Goal: Information Seeking & Learning: Compare options

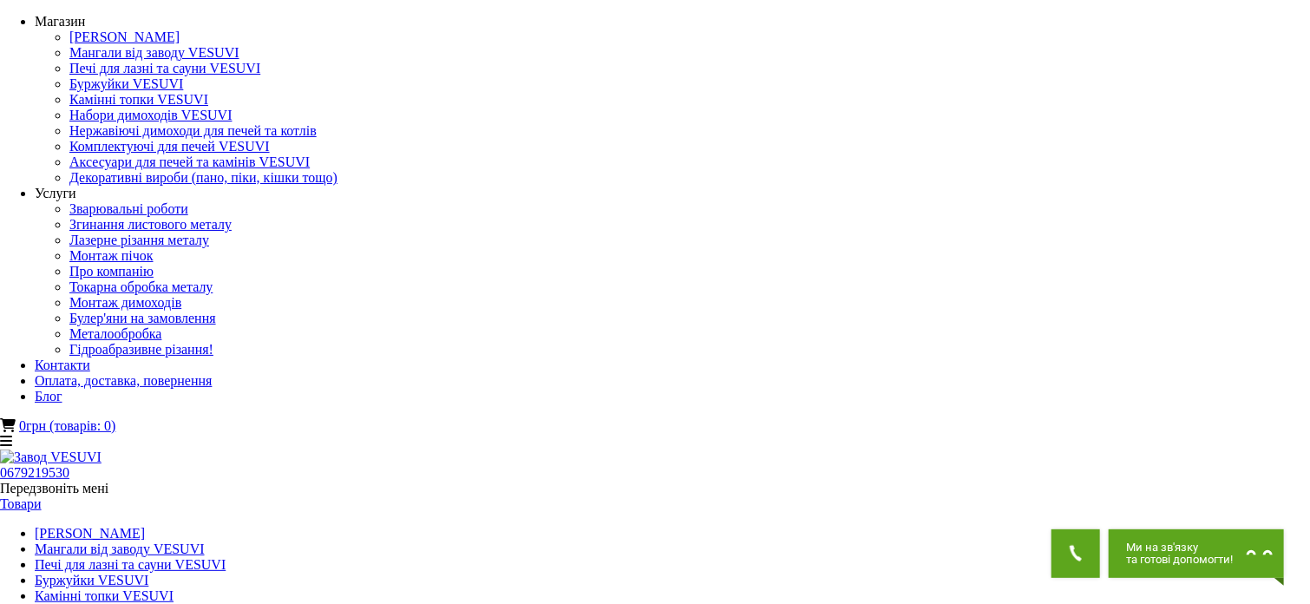
click at [205, 541] on link "Мангали від заводу VESUVI" at bounding box center [120, 548] width 170 height 15
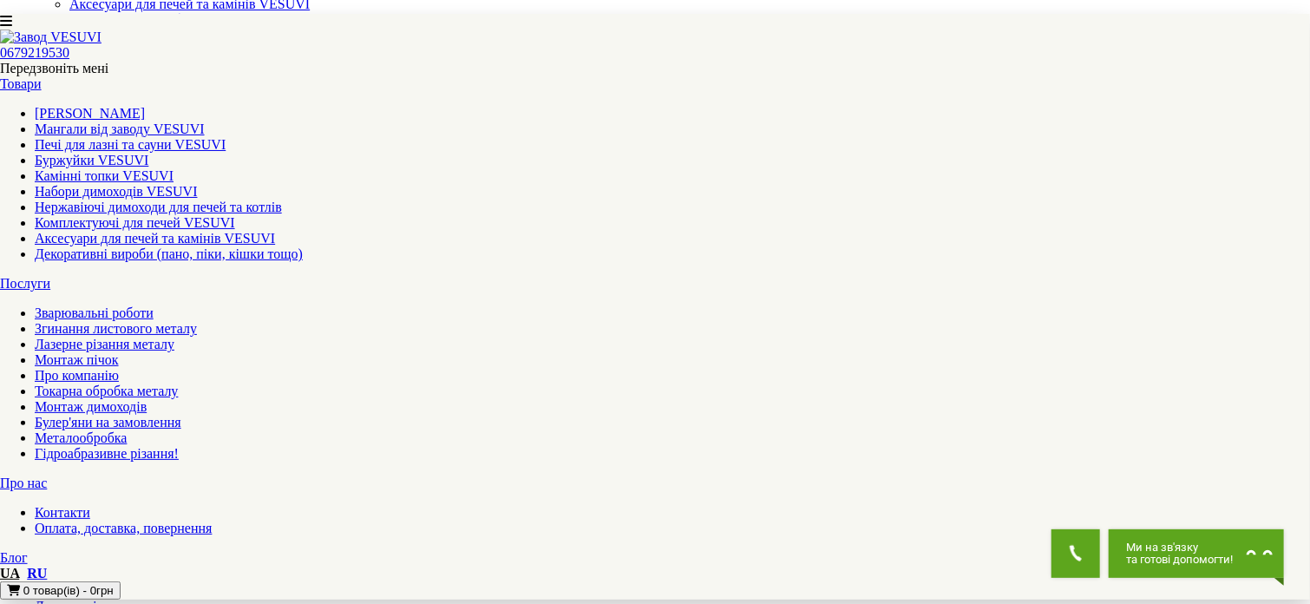
scroll to position [87, 0]
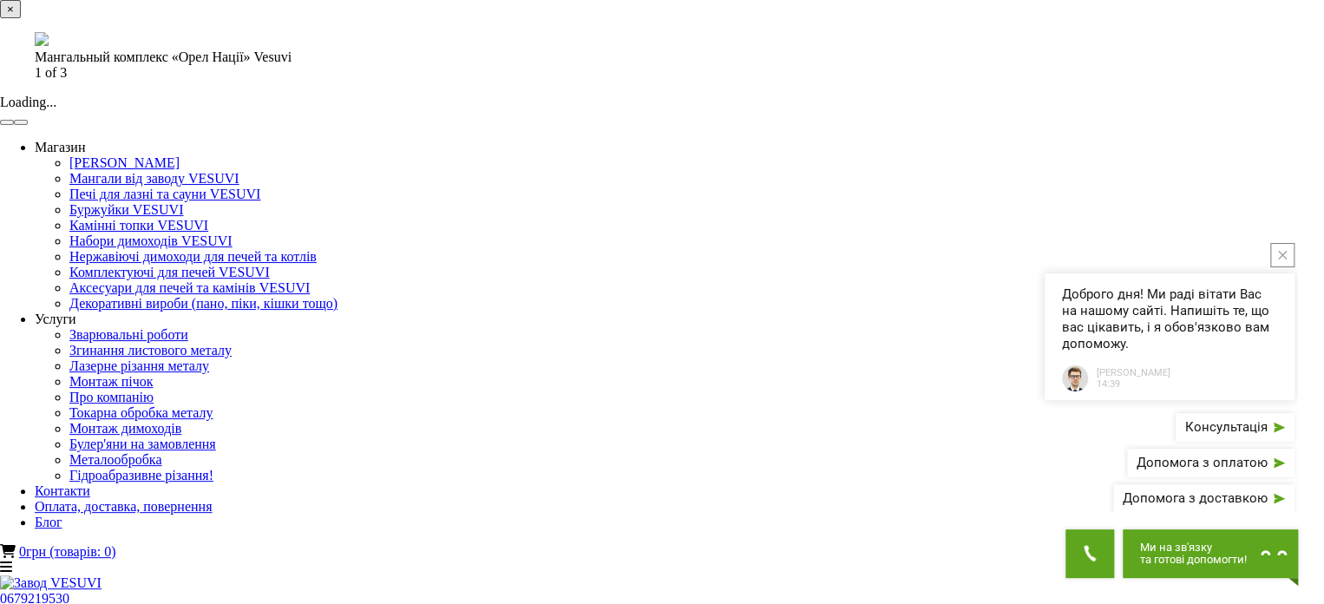
click at [28, 125] on button "button" at bounding box center [21, 122] width 14 height 5
click at [954, 126] on div "× Мангальный комплекс «Орел Нації» Vesuvi 2 of 3 Loading..." at bounding box center [655, 63] width 1311 height 126
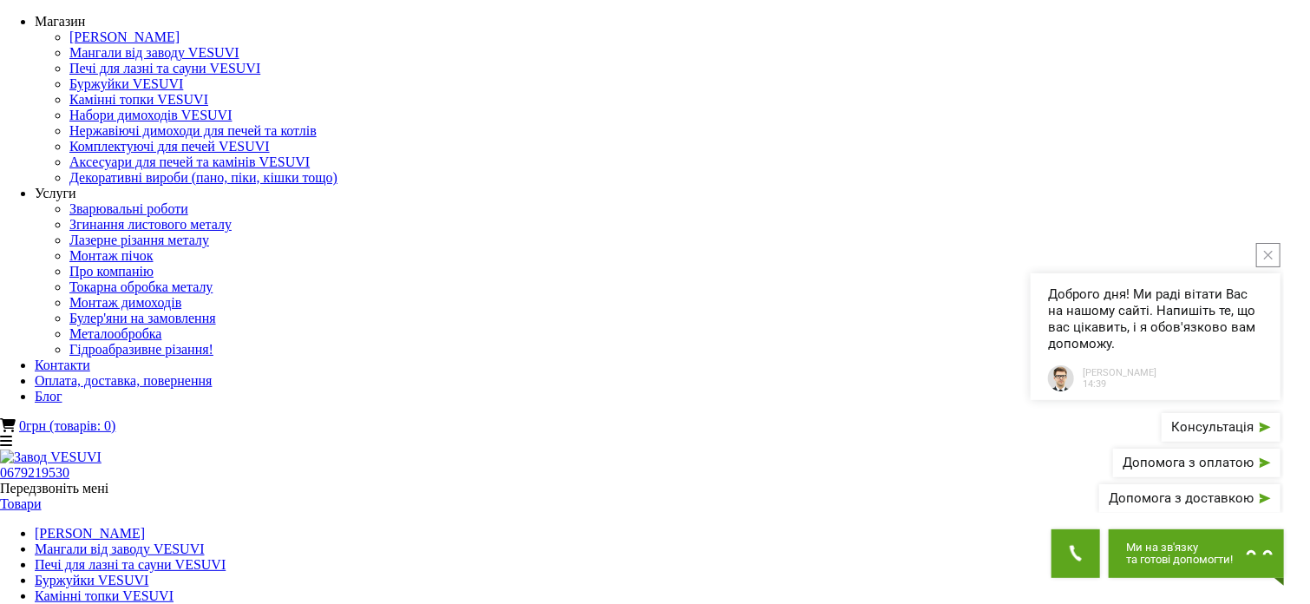
drag, startPoint x: 392, startPoint y: 100, endPoint x: 670, endPoint y: 96, distance: 277.7
copy span "Мангальный комплекс «Орел Нації» Vesuvi"
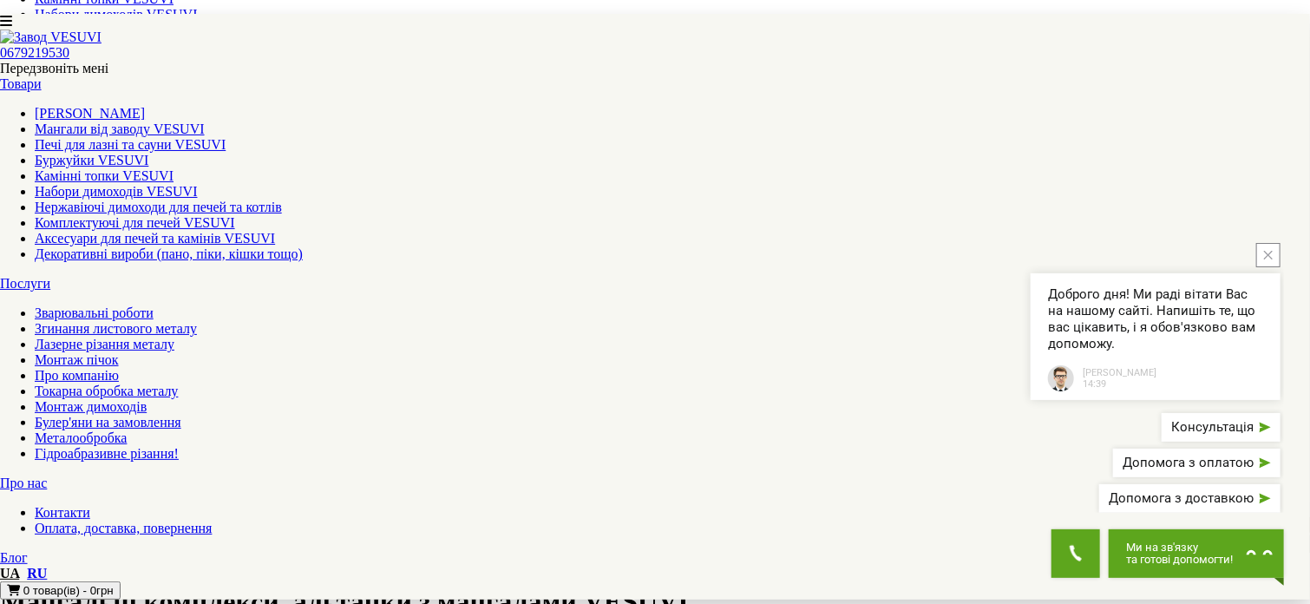
scroll to position [521, 0]
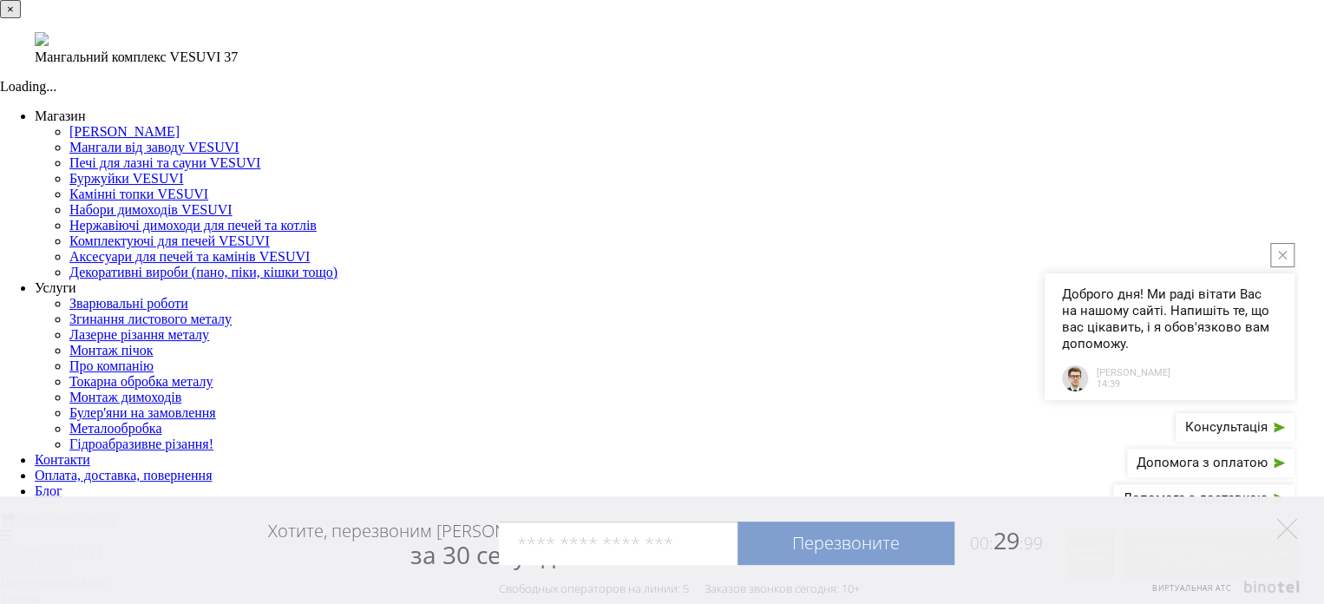
click at [958, 95] on div "× Мангальний комплекс VESUVI 37 Loading..." at bounding box center [655, 47] width 1311 height 95
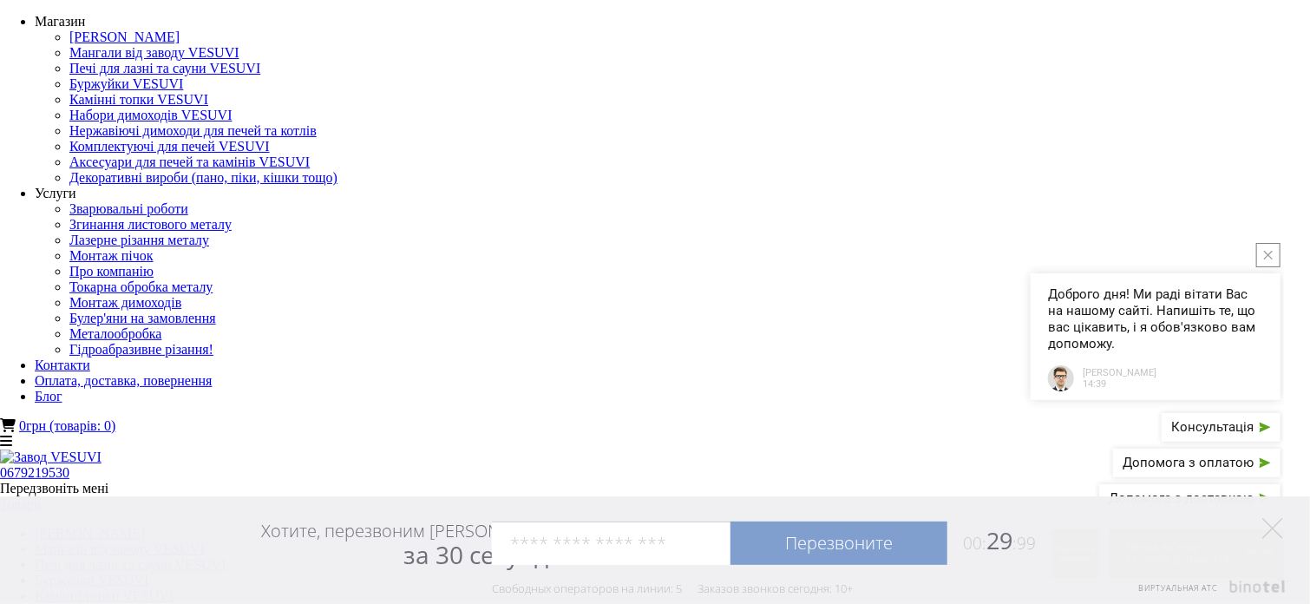
drag, startPoint x: 528, startPoint y: 159, endPoint x: 826, endPoint y: 162, distance: 298.5
copy h1 "Мангальний комплекс VESUVI"
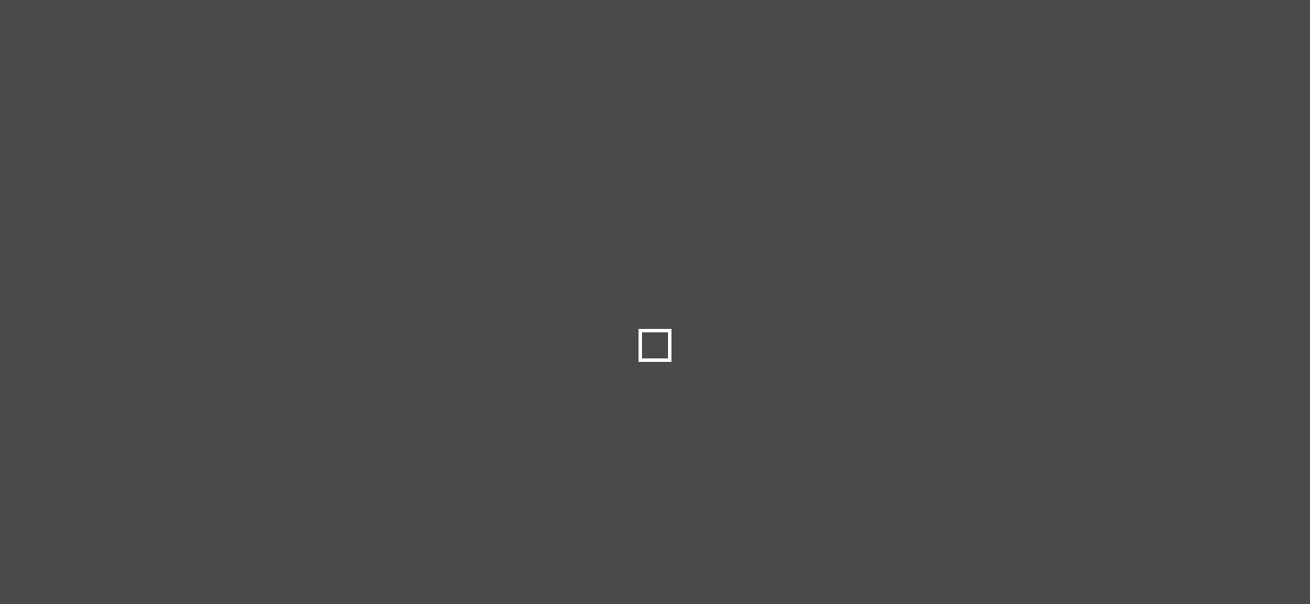
select select
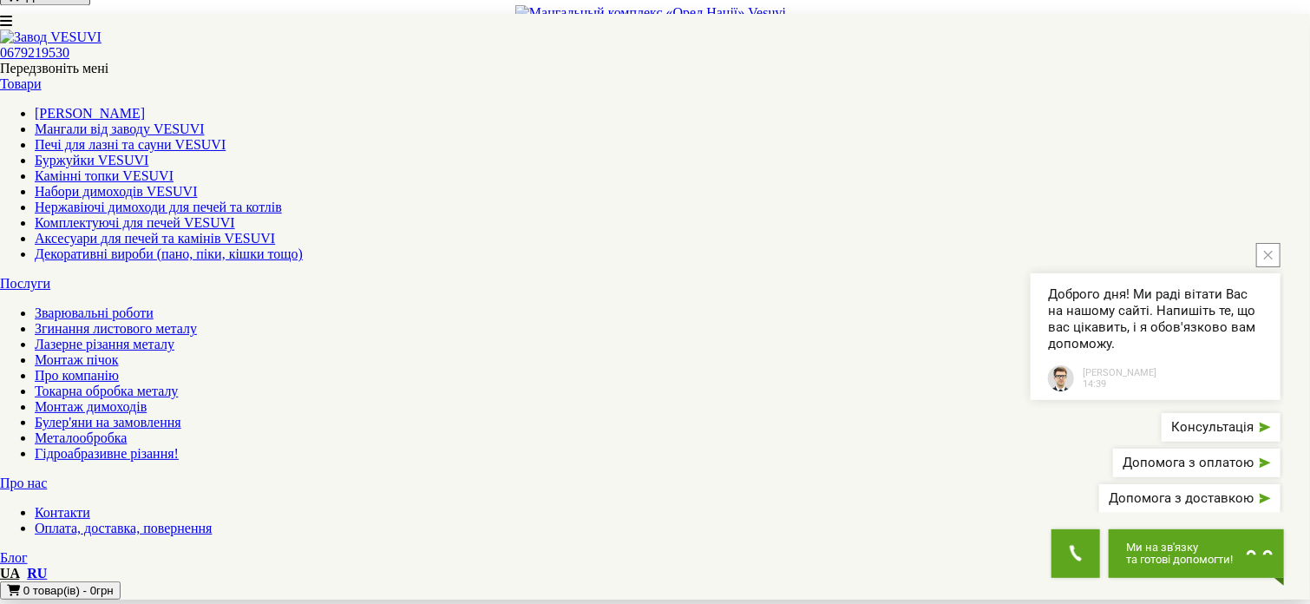
scroll to position [1735, 0]
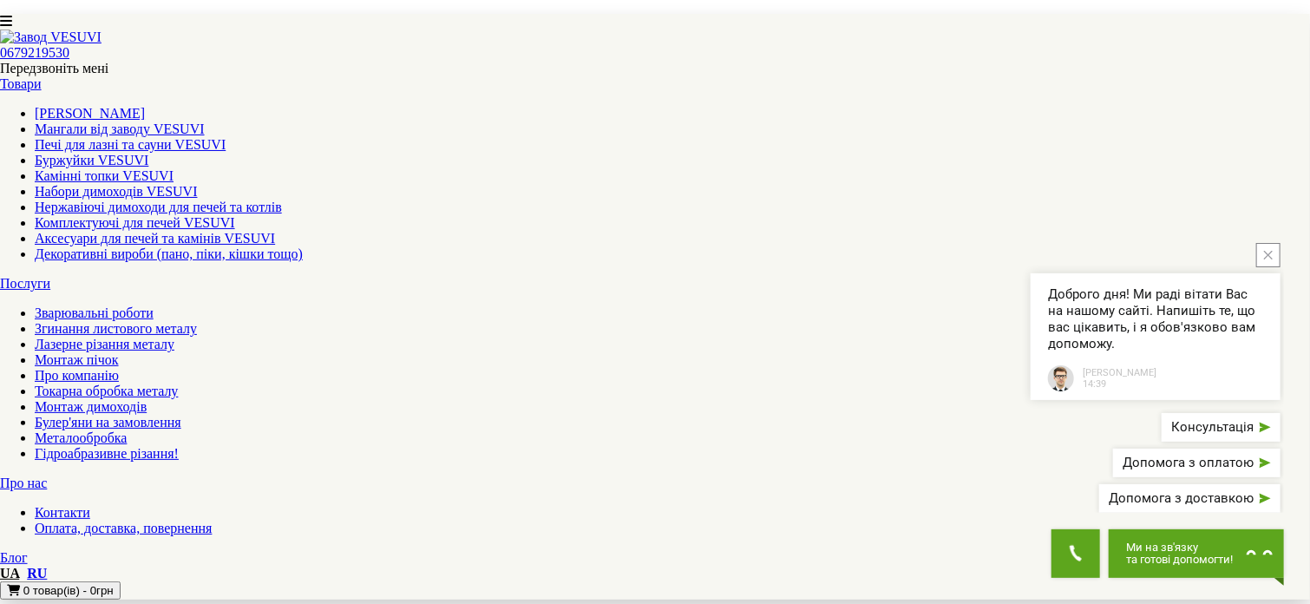
scroll to position [1475, 0]
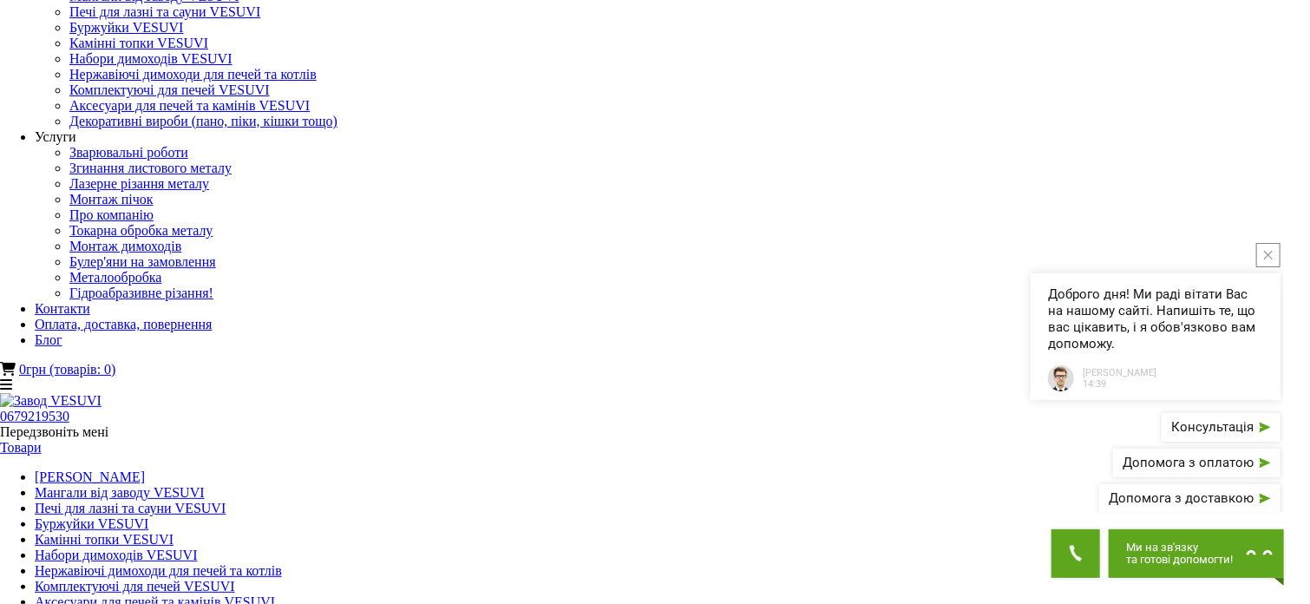
scroll to position [87, 0]
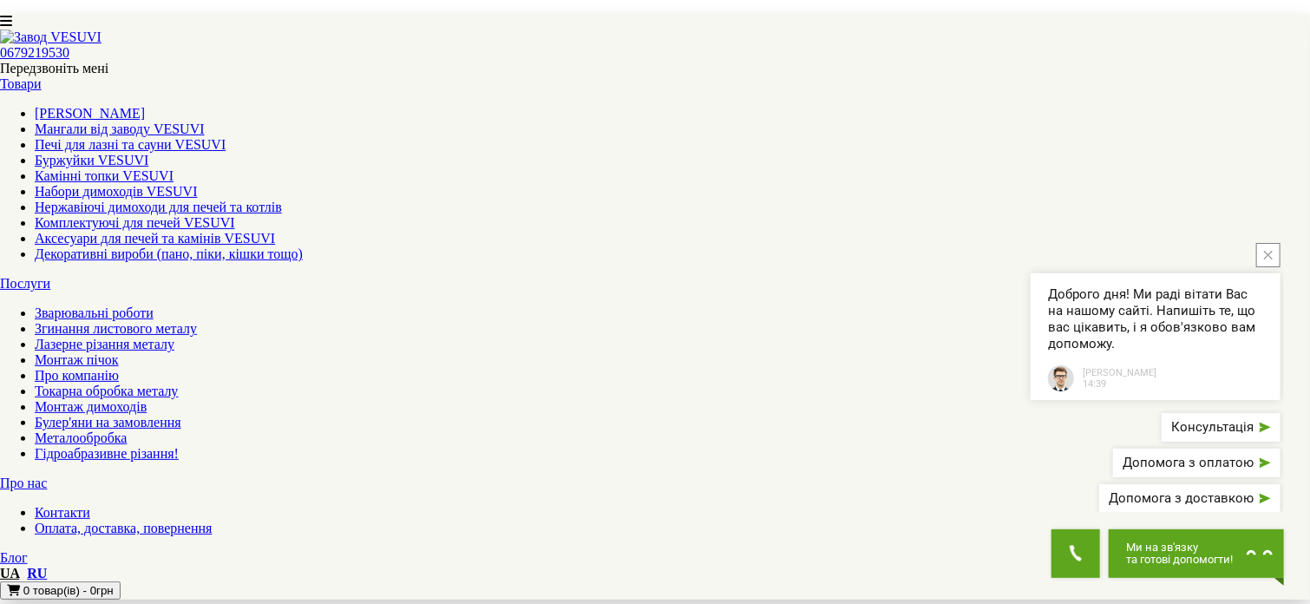
scroll to position [1822, 0]
